Goal: Transaction & Acquisition: Purchase product/service

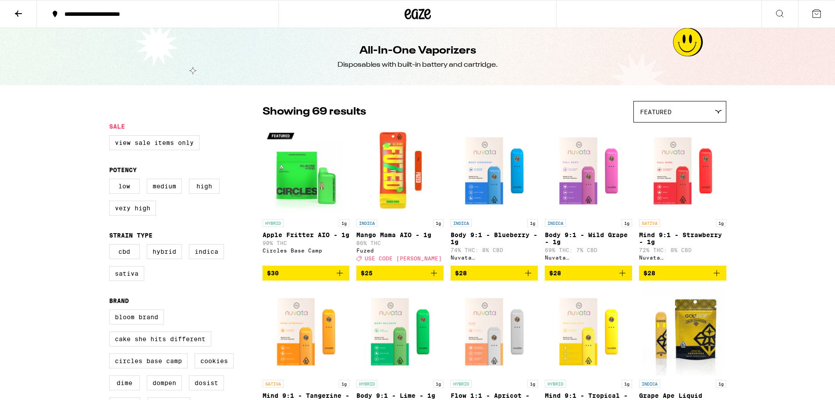
click at [654, 114] on span "Featured" at bounding box center [656, 111] width 32 height 7
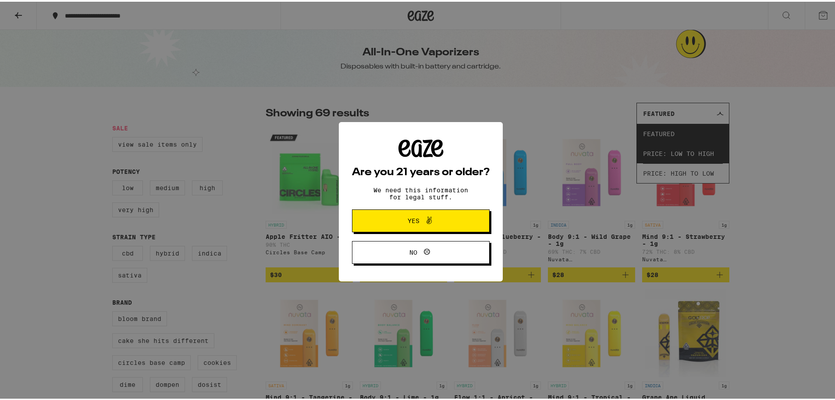
drag, startPoint x: 421, startPoint y: 222, endPoint x: 358, endPoint y: 222, distance: 63.2
click at [424, 222] on icon at bounding box center [429, 218] width 11 height 11
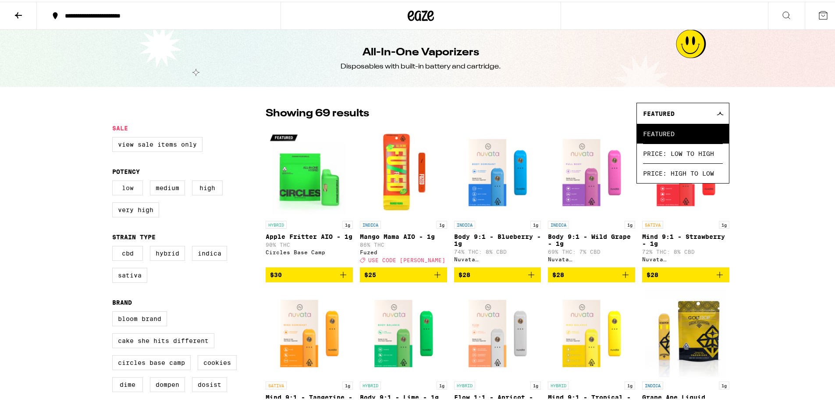
click at [131, 182] on label "Low" at bounding box center [127, 185] width 31 height 15
click at [114, 180] on input "Low" at bounding box center [114, 180] width 0 height 0
checkbox input "true"
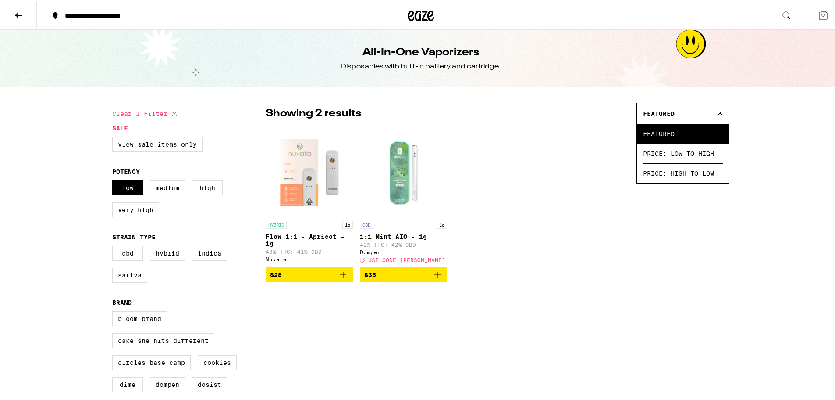
click at [311, 184] on img "Open page for Flow 1:1 - Apricot - 1g from Nuvata (CA)" at bounding box center [309, 171] width 87 height 88
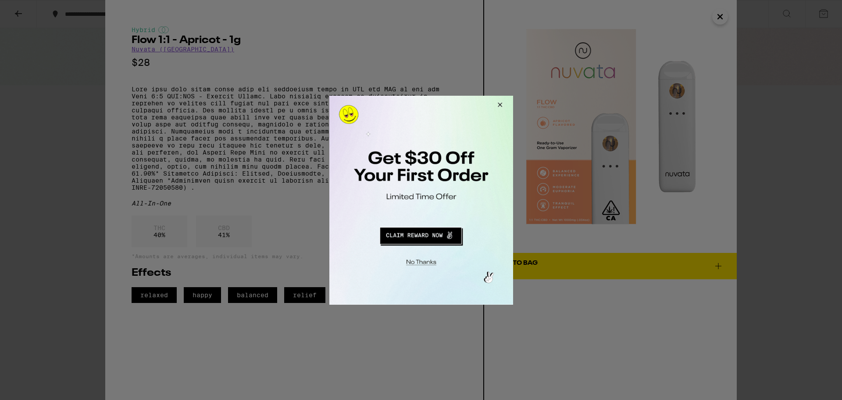
click at [499, 102] on button "Close Modal" at bounding box center [498, 105] width 24 height 21
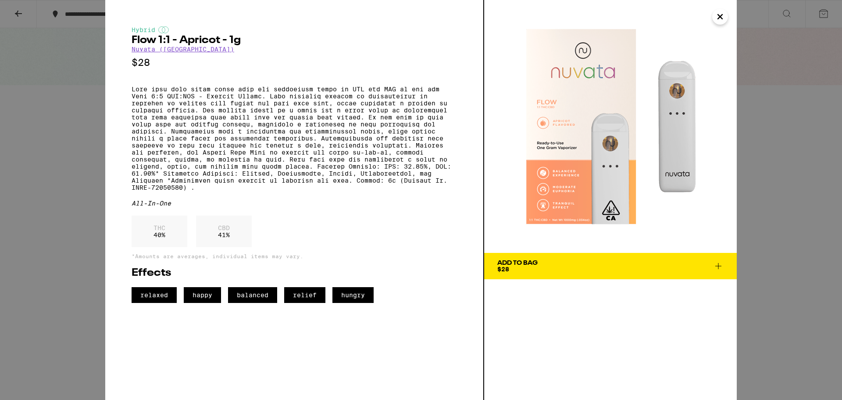
click at [547, 265] on span "Add To Bag $28" at bounding box center [610, 266] width 226 height 12
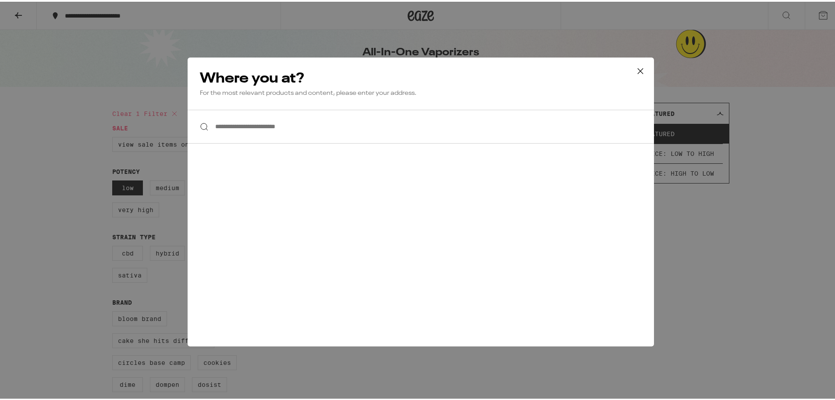
click at [355, 124] on input "**********" at bounding box center [421, 125] width 467 height 34
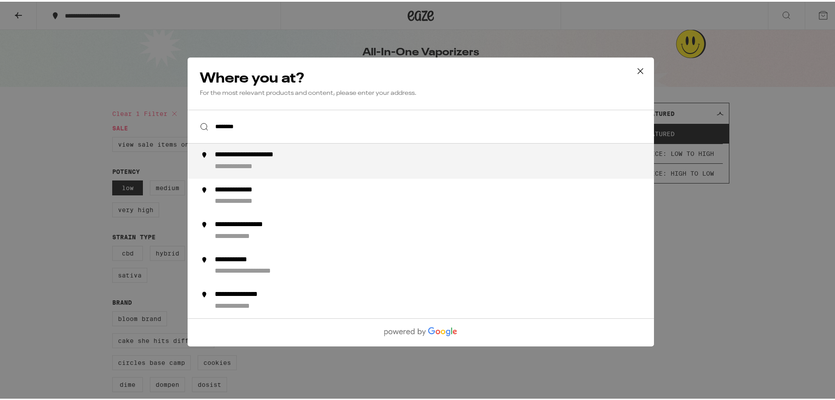
type input "**********"
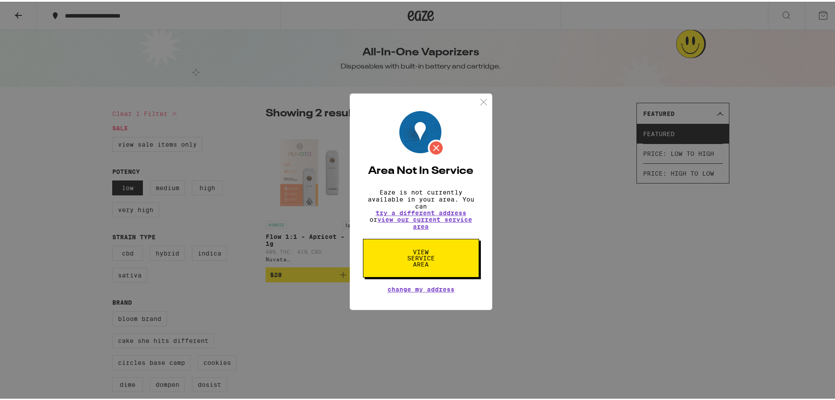
click at [437, 265] on span "View Service Area" at bounding box center [421, 256] width 45 height 18
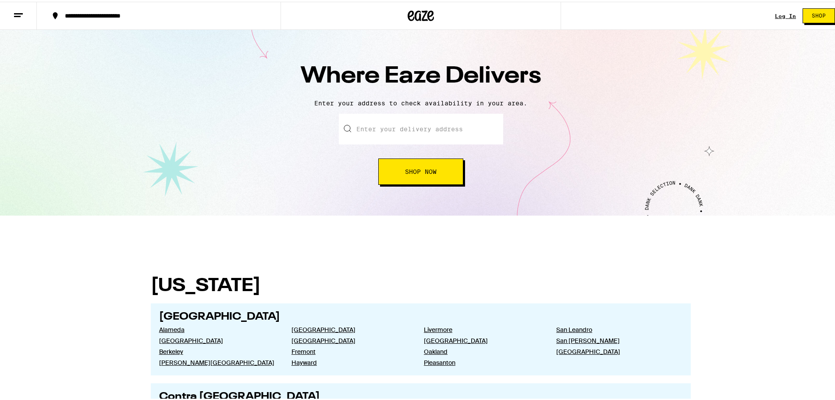
click at [430, 132] on input "text" at bounding box center [421, 127] width 164 height 31
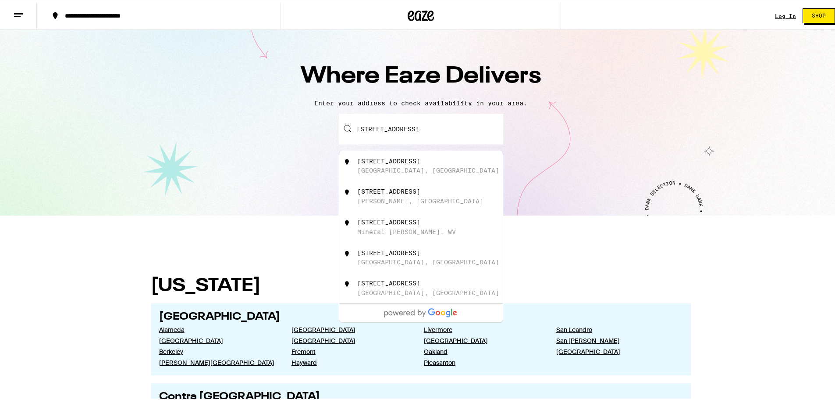
click at [424, 167] on div "[STREET_ADDRESS]" at bounding box center [435, 164] width 157 height 17
type input "[STREET_ADDRESS]"
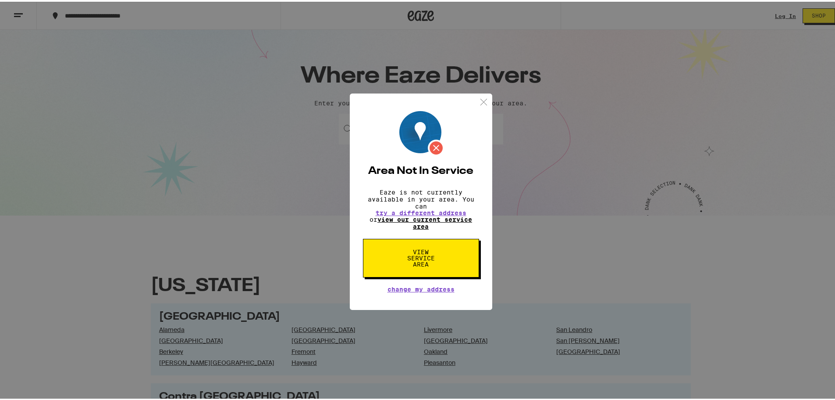
click at [437, 221] on link "view our current service area" at bounding box center [425, 221] width 95 height 14
click at [420, 223] on link "view our current service area" at bounding box center [425, 221] width 95 height 14
click at [479, 98] on img at bounding box center [483, 100] width 11 height 11
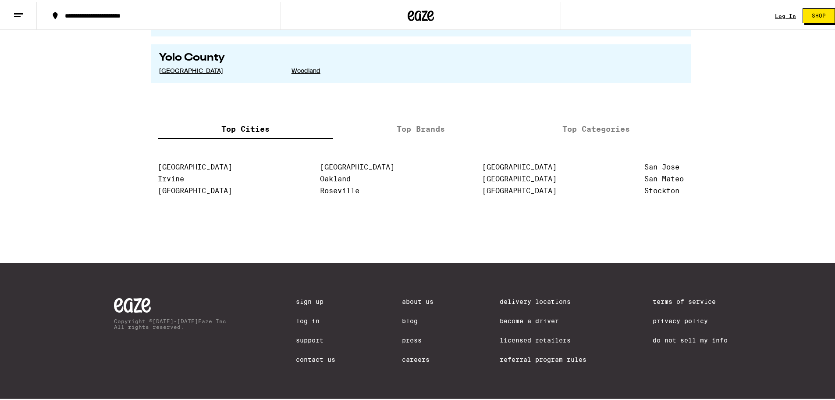
drag, startPoint x: 136, startPoint y: 231, endPoint x: 128, endPoint y: 264, distance: 33.7
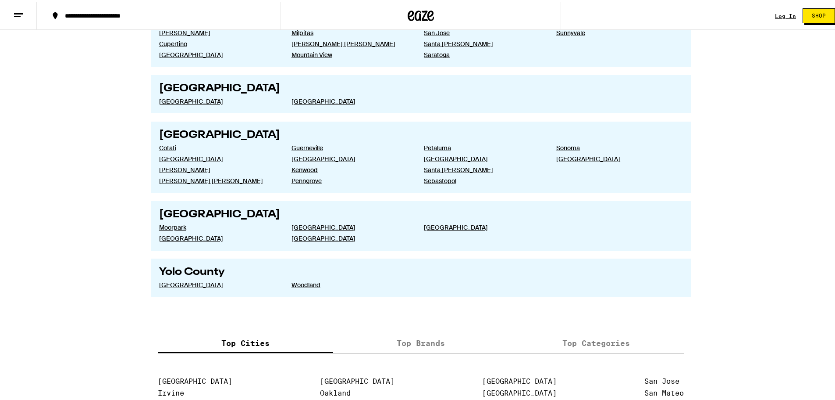
scroll to position [1568, 0]
